Goal: Navigation & Orientation: Understand site structure

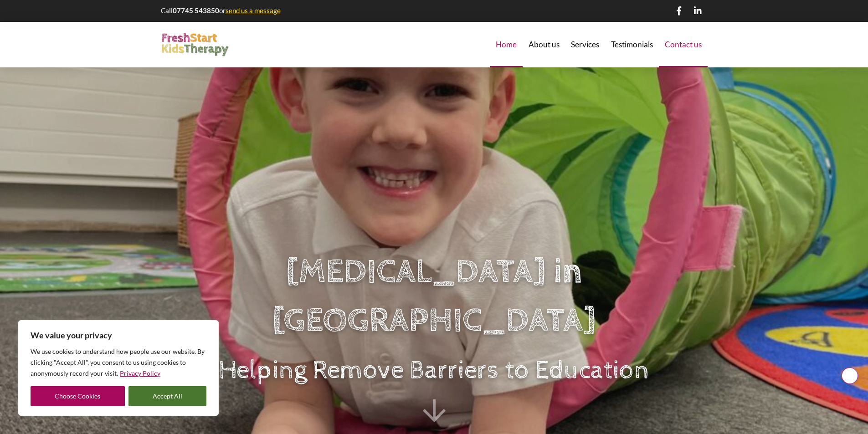
click at [703, 49] on div "Contact us" at bounding box center [683, 45] width 49 height 46
click at [691, 46] on span "Contact us" at bounding box center [683, 45] width 37 height 8
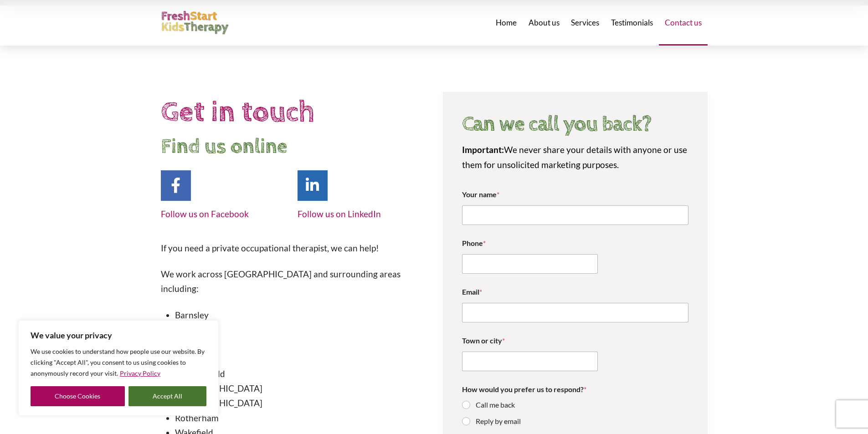
scroll to position [274, 0]
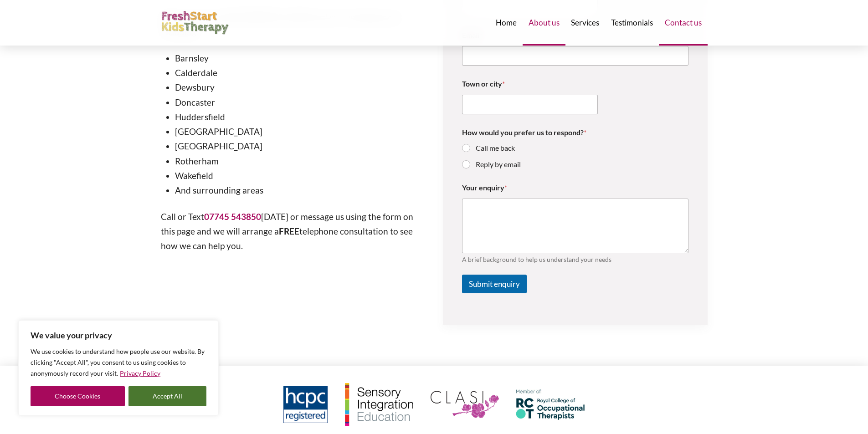
click at [547, 23] on span "About us" at bounding box center [544, 23] width 31 height 8
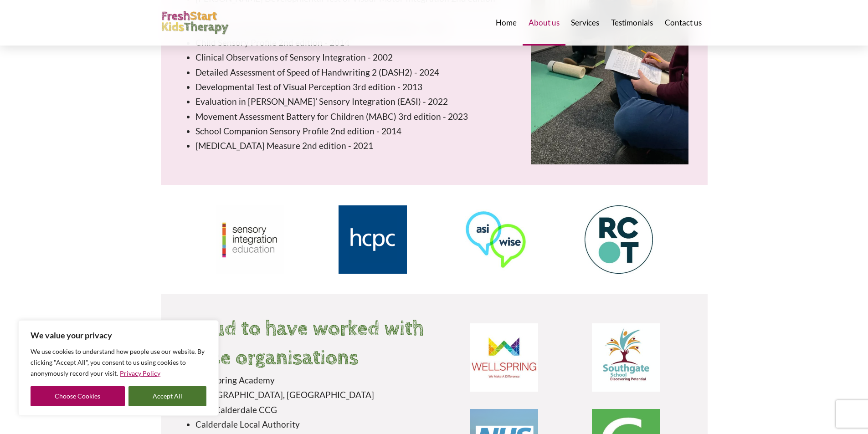
scroll to position [1823, 0]
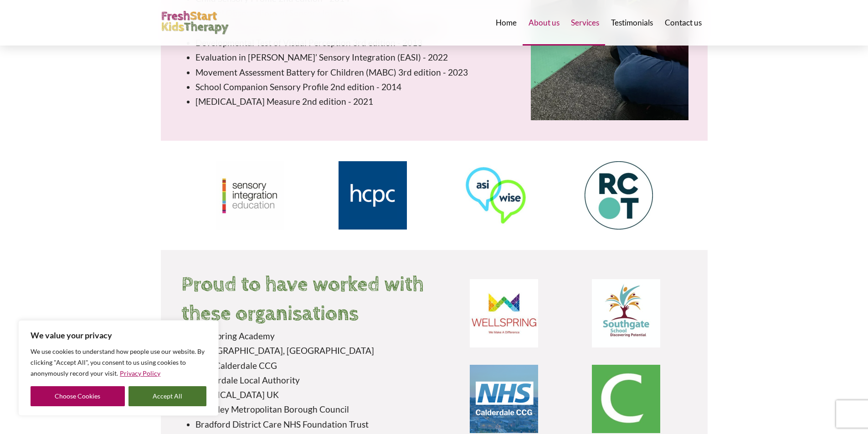
click at [592, 21] on span "Services" at bounding box center [585, 23] width 28 height 8
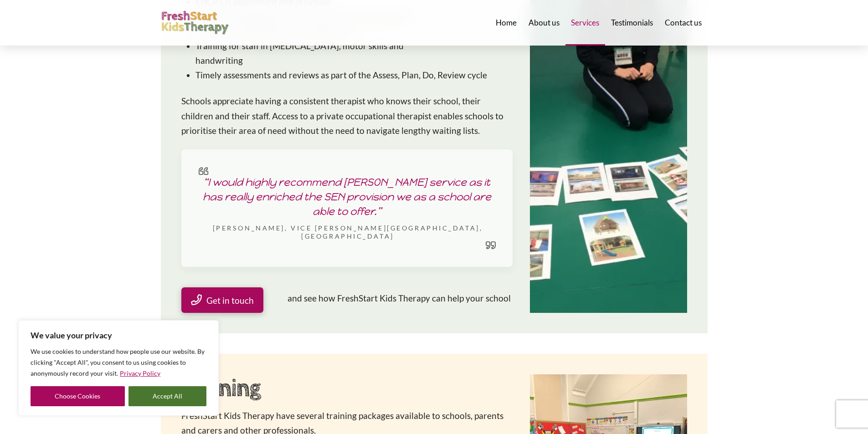
scroll to position [1687, 0]
